Goal: Information Seeking & Learning: Learn about a topic

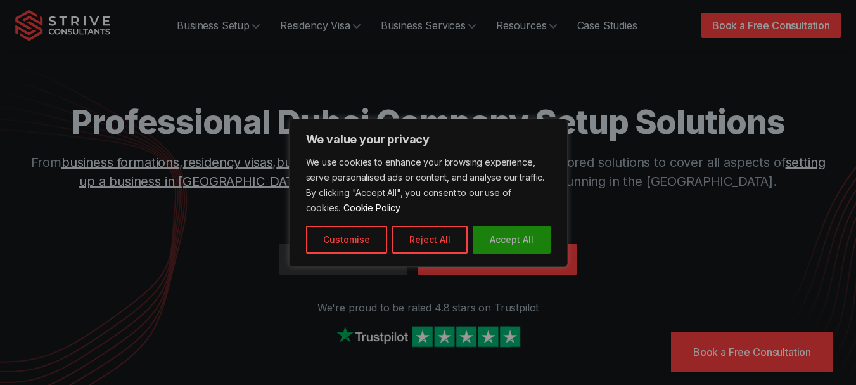
click at [501, 242] on button "Accept All" at bounding box center [512, 240] width 78 height 28
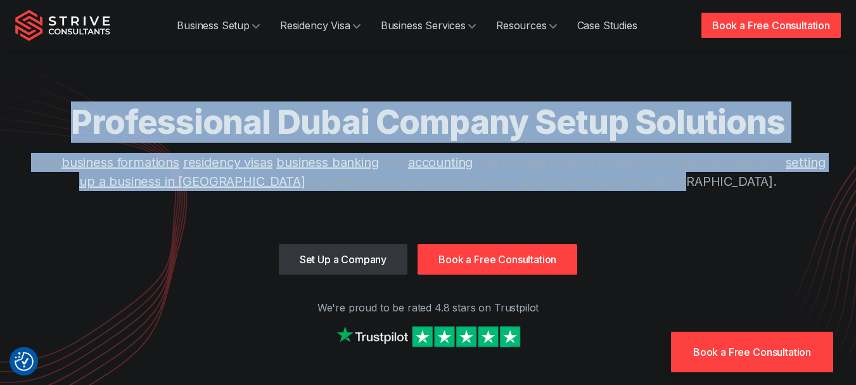
drag, startPoint x: 77, startPoint y: 122, endPoint x: 714, endPoint y: 188, distance: 640.5
click at [714, 188] on div "Professional Dubai Company Setup Solutions From business formations , residency…" at bounding box center [428, 172] width 811 height 143
copy div "Professional Dubai Company Setup Solutions From business formations , residency…"
click at [753, 201] on div "Professional Dubai Company Setup Solutions From business formations , residency…" at bounding box center [428, 172] width 811 height 143
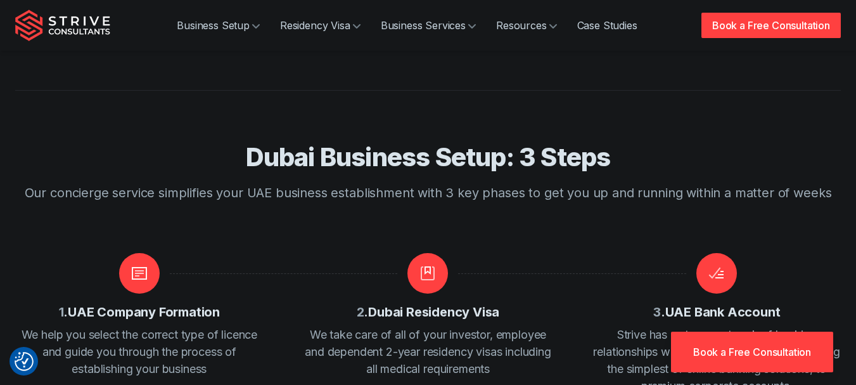
scroll to position [1475, 0]
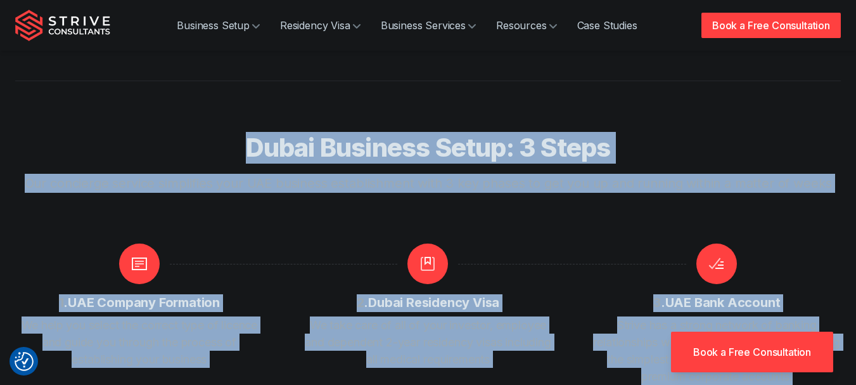
drag, startPoint x: 246, startPoint y: 98, endPoint x: 836, endPoint y: 328, distance: 633.4
click at [835, 328] on div "Dubai Business Setup: 3 Steps Our concierge service simplifies your UAE busines…" at bounding box center [428, 259] width 826 height 254
copy div "Dubai Business Setup: 3 Steps Our concierge service simplifies your UAE busines…"
click at [607, 243] on div "3 . UAE Bank Account Strive has a strong network of banking relationships which…" at bounding box center [717, 314] width 248 height 142
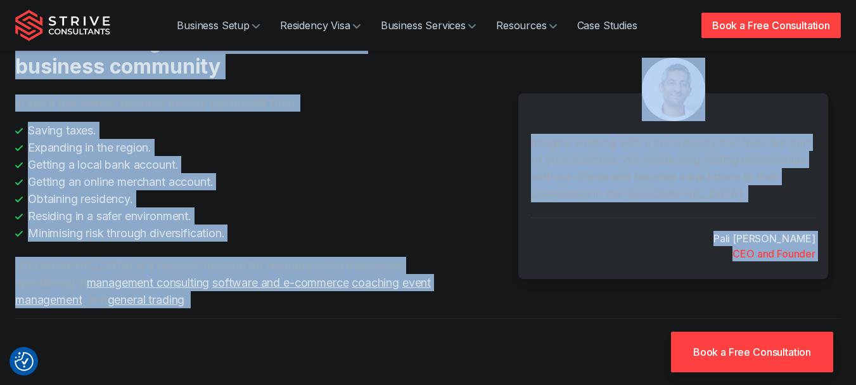
scroll to position [1936, 0]
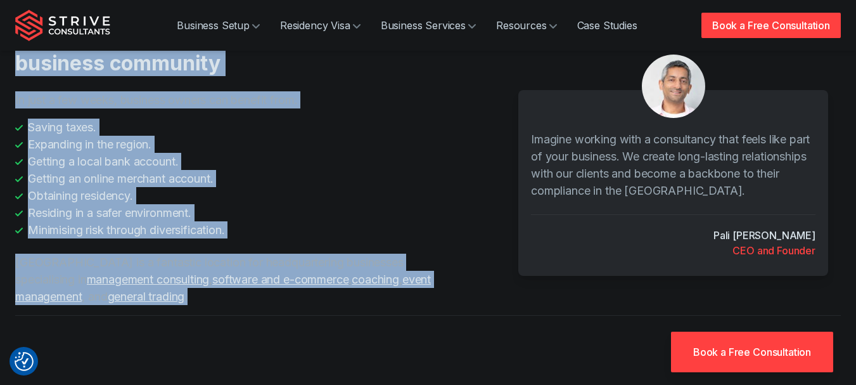
drag, startPoint x: 16, startPoint y: 131, endPoint x: 379, endPoint y: 240, distance: 378.6
click at [379, 240] on div "Understanding the needs of [DATE] business community In just a few weeks, busin…" at bounding box center [252, 165] width 475 height 280
copy div "Understanding the needs of [DATE] business community In just a few weeks, busin…"
